Goal: Information Seeking & Learning: Find contact information

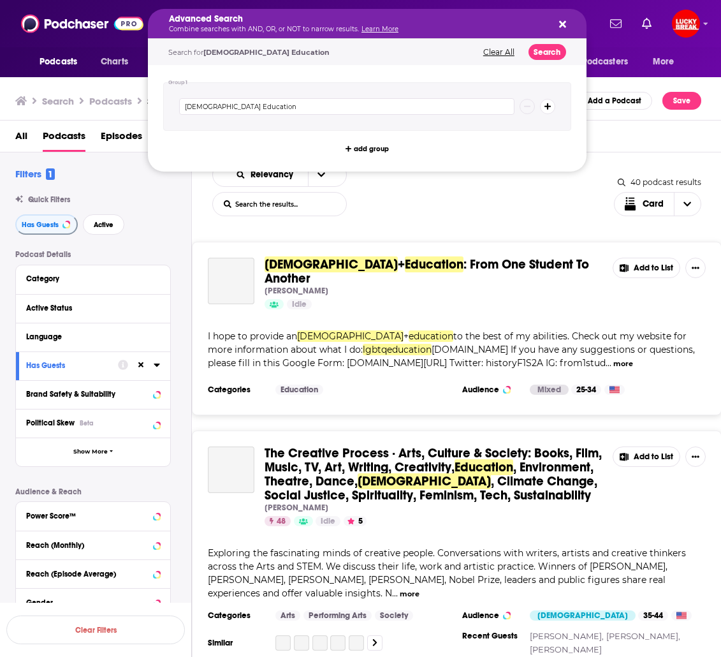
click at [302, 23] on h5 "Advanced Search" at bounding box center [357, 19] width 376 height 9
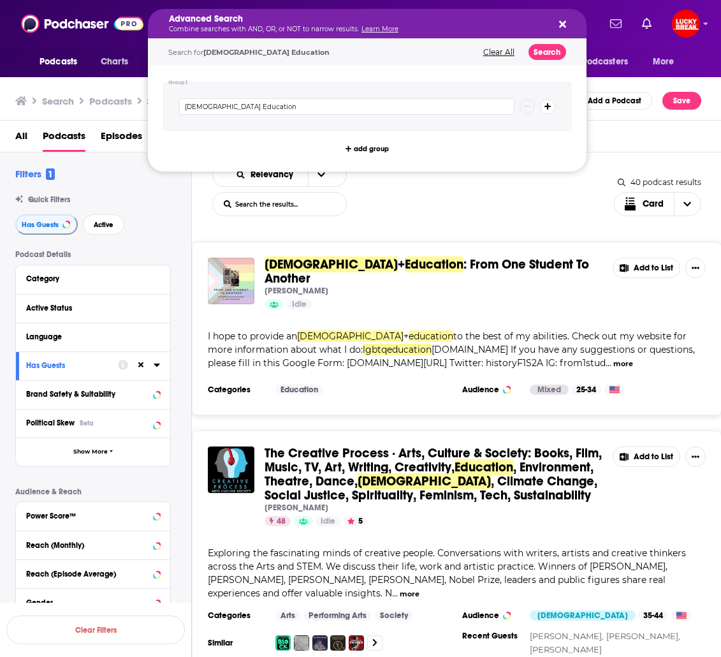
click at [54, 42] on div "Podcasts Charts Monitoring Advanced Search Combine searches with AND, OR, or NO…" at bounding box center [360, 23] width 721 height 47
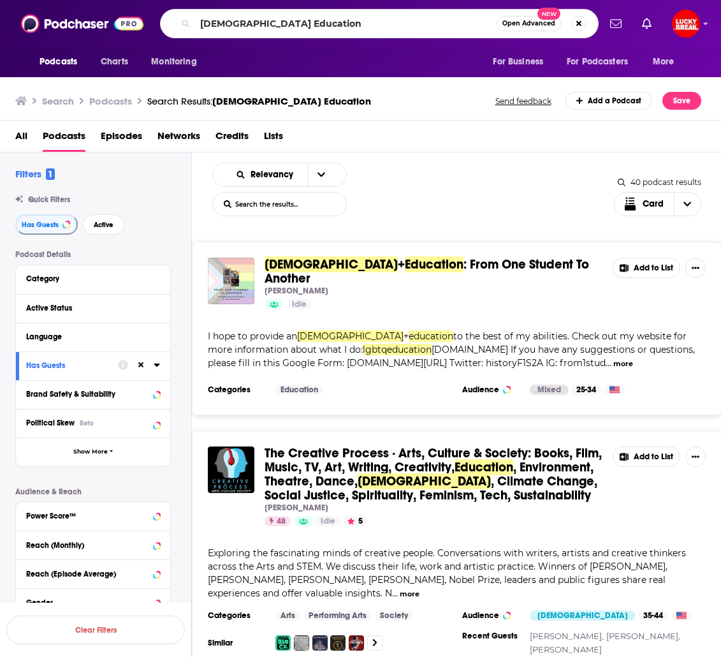
drag, startPoint x: 306, startPoint y: 40, endPoint x: 310, endPoint y: 31, distance: 10.6
click at [306, 40] on div "Podcasts Charts Monitoring [DEMOGRAPHIC_DATA] Education Open Advanced New For B…" at bounding box center [360, 23] width 721 height 47
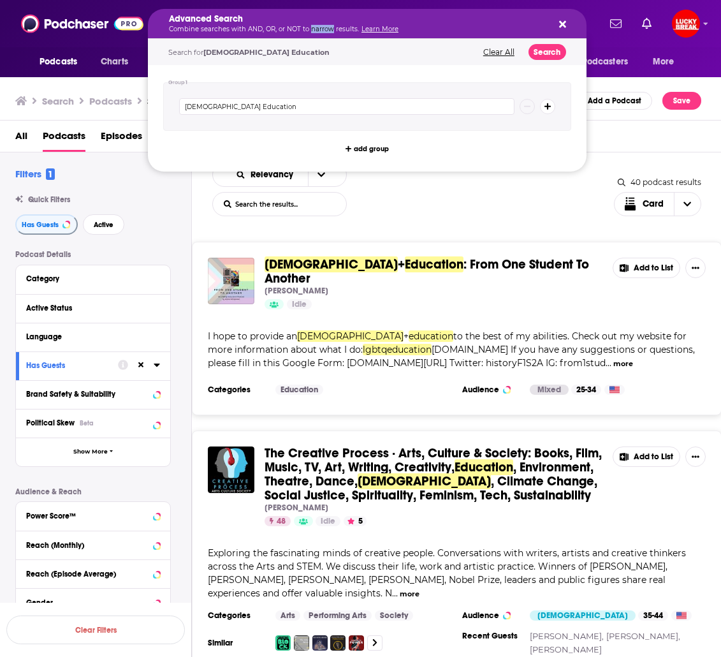
click at [311, 29] on p "Combine searches with AND, OR, or NOT to narrow results. Learn More" at bounding box center [357, 29] width 376 height 6
click at [566, 21] on icon "Search podcasts, credits, & more..." at bounding box center [562, 24] width 7 height 10
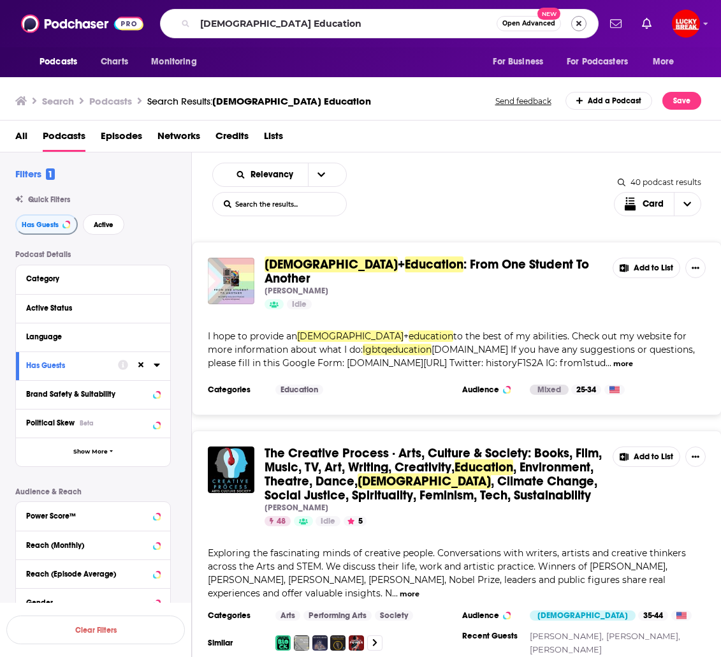
drag, startPoint x: 589, startPoint y: 24, endPoint x: 578, endPoint y: 23, distance: 11.5
click at [589, 24] on div "[DEMOGRAPHIC_DATA] Education Open Advanced New" at bounding box center [379, 23] width 439 height 29
click at [577, 23] on button "Search podcasts, credits, & more..." at bounding box center [579, 23] width 15 height 15
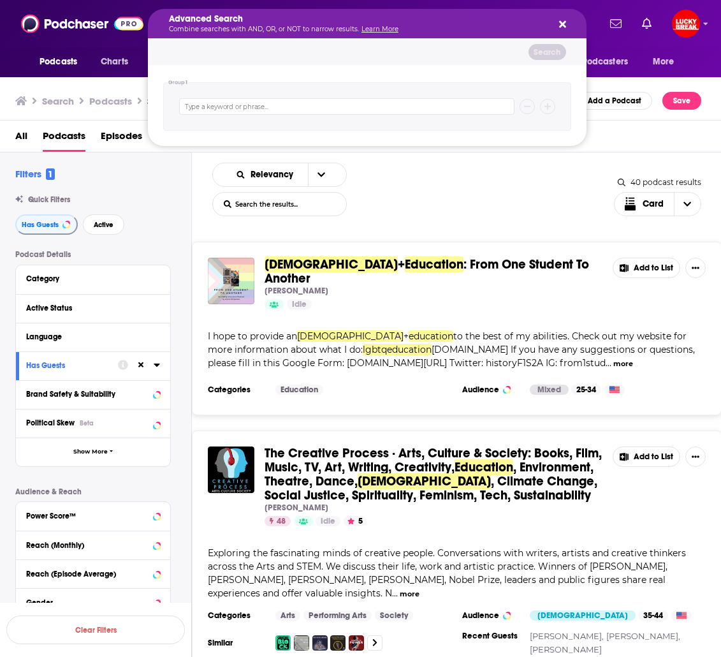
click at [568, 24] on div "Advanced Search Combine searches with AND, OR, or NOT to narrow results. Learn …" at bounding box center [367, 23] width 439 height 29
click at [562, 22] on icon "Search podcasts, credits, & more..." at bounding box center [562, 24] width 7 height 10
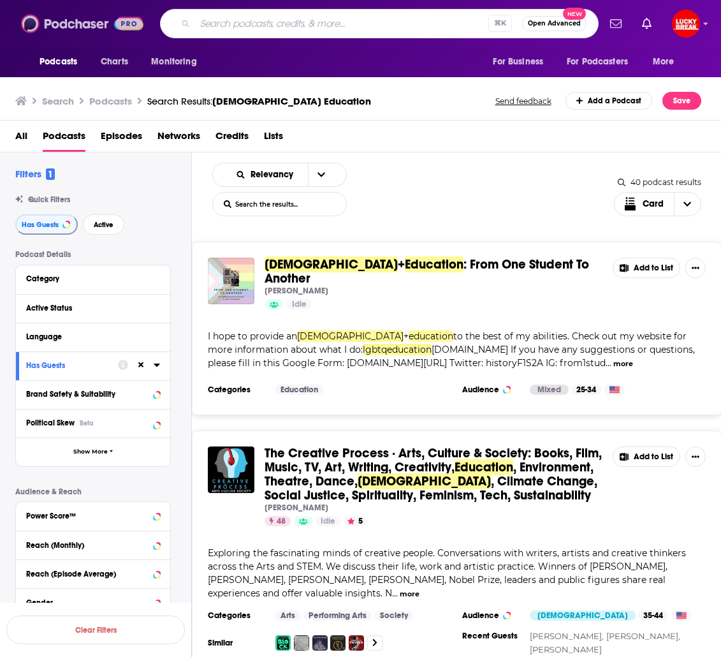
click at [88, 23] on img at bounding box center [82, 23] width 122 height 24
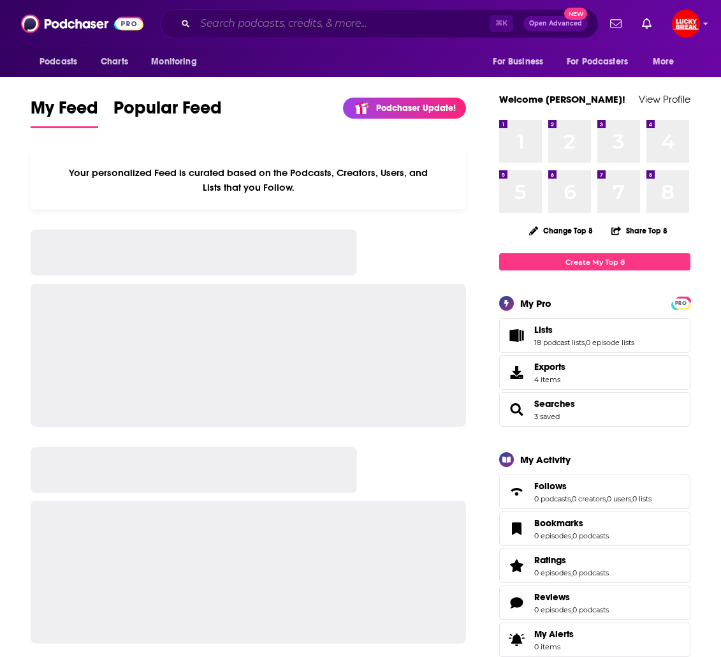
click at [279, 26] on input "Search podcasts, credits, & more..." at bounding box center [342, 23] width 295 height 20
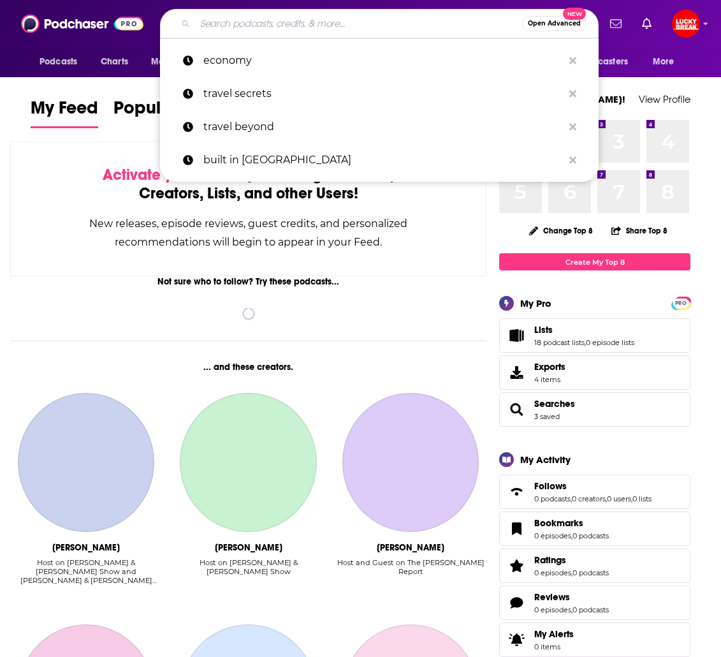
paste input "The [PERSON_NAME] Experience"
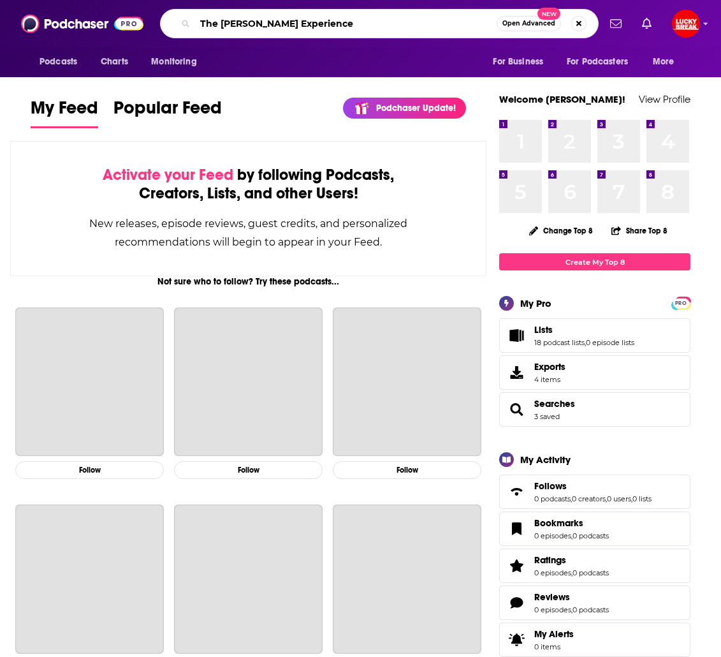
type input "The [PERSON_NAME] Experience"
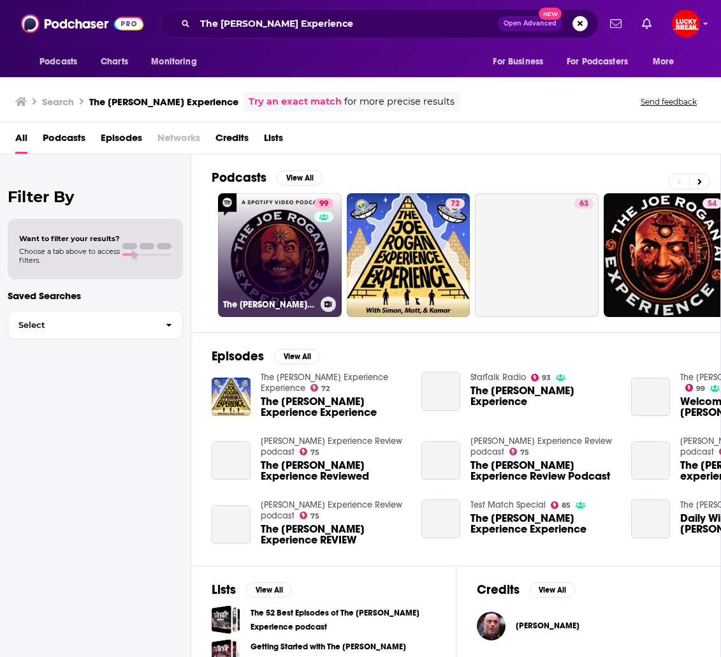
click at [262, 258] on link "99 The [PERSON_NAME] Experience" at bounding box center [280, 255] width 124 height 124
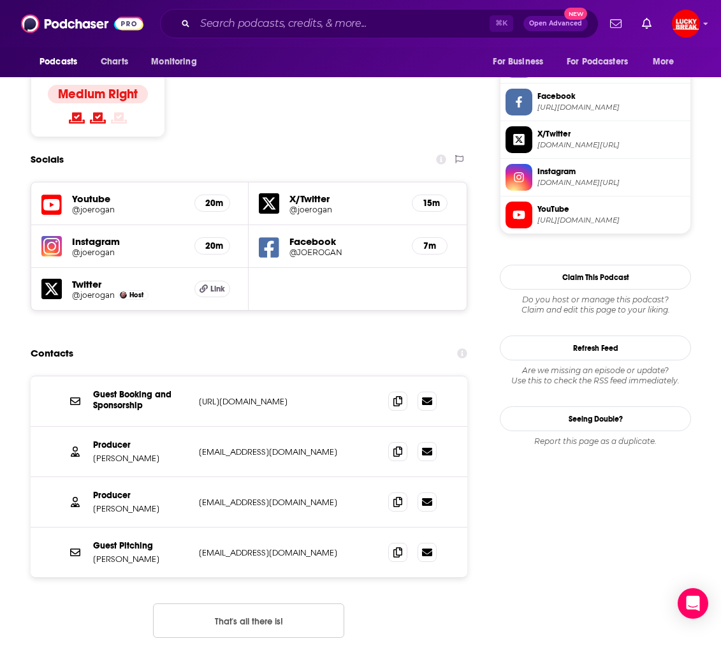
scroll to position [1082, 0]
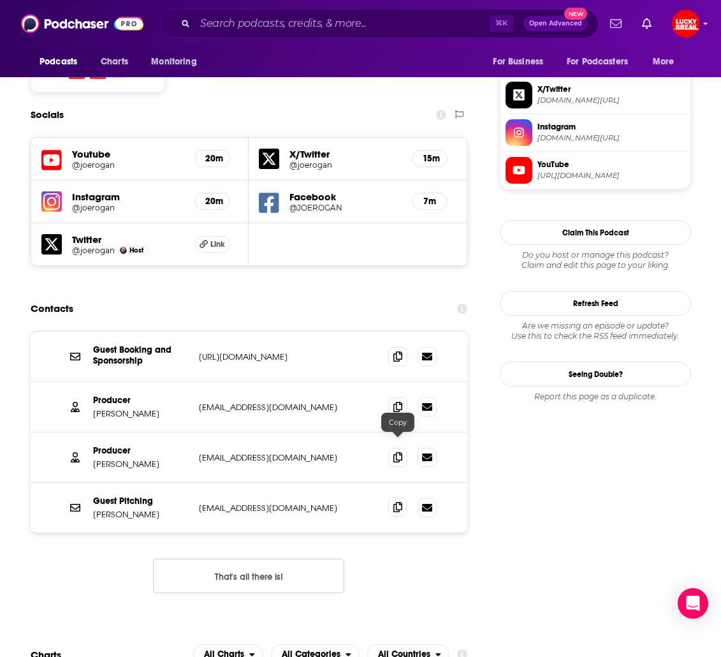
click at [397, 502] on icon at bounding box center [398, 507] width 9 height 10
click at [397, 401] on icon at bounding box center [398, 406] width 9 height 10
click at [402, 447] on span at bounding box center [397, 456] width 19 height 19
